Goal: Check status

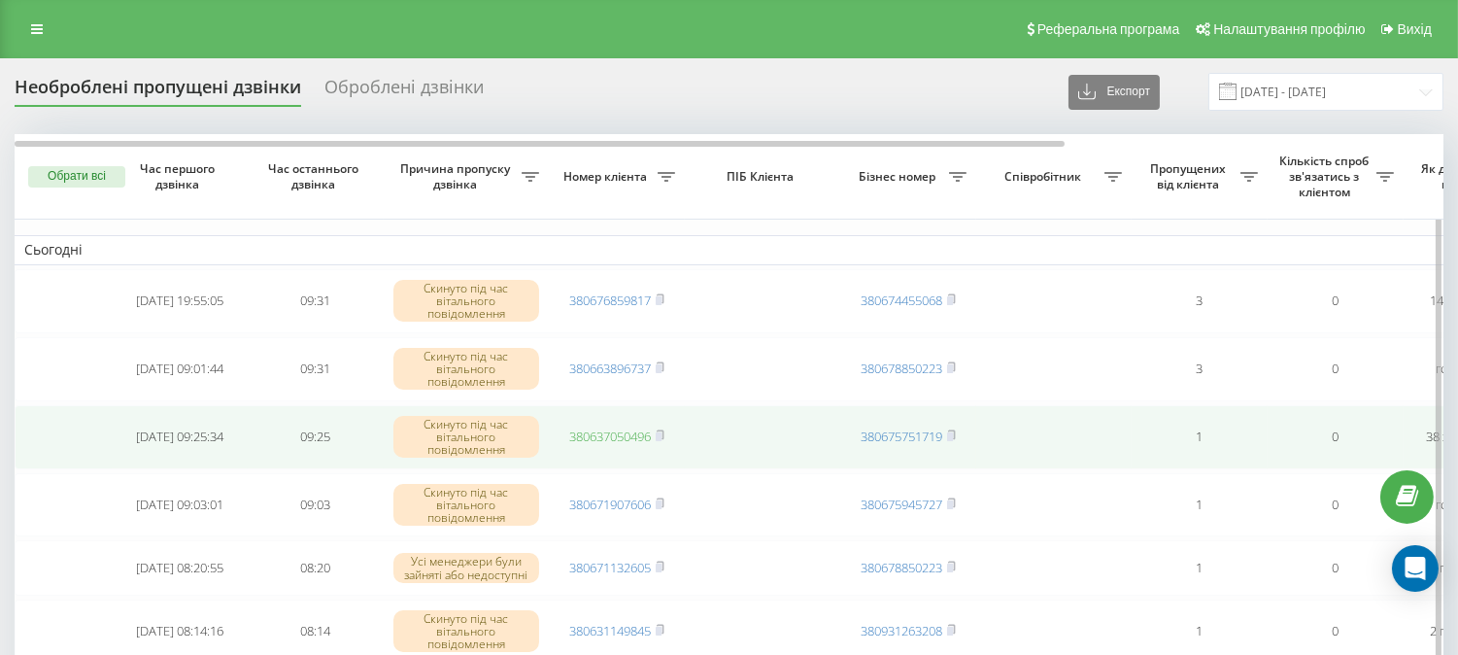
click at [618, 434] on link "380637050496" at bounding box center [610, 435] width 82 height 17
